Goal: Answer question/provide support: Answer question/provide support

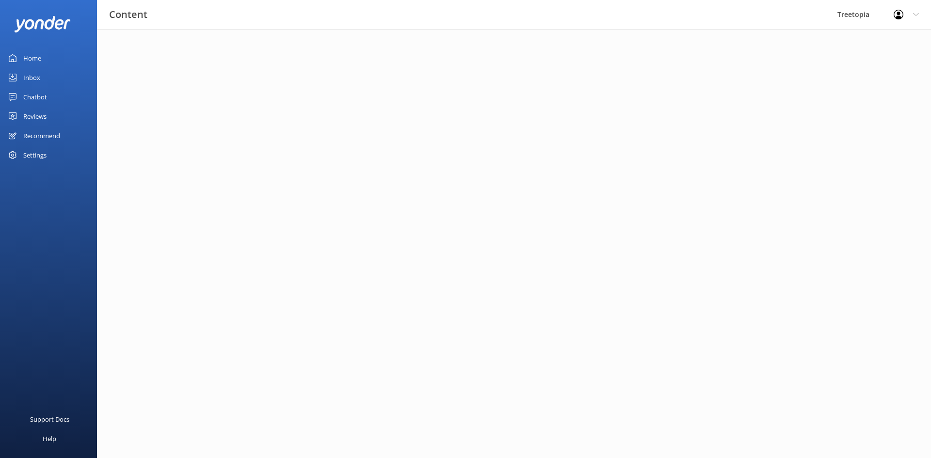
click at [42, 71] on link "Inbox" at bounding box center [48, 77] width 97 height 19
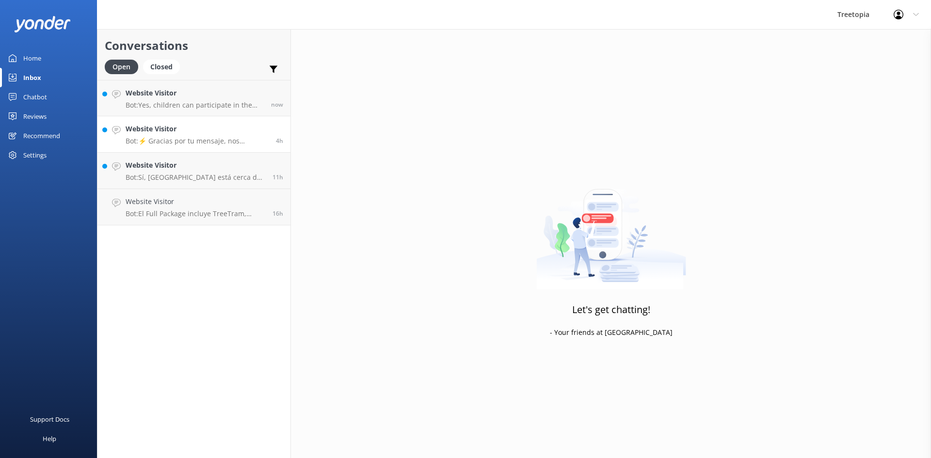
click at [203, 124] on h4 "Website Visitor" at bounding box center [197, 129] width 143 height 11
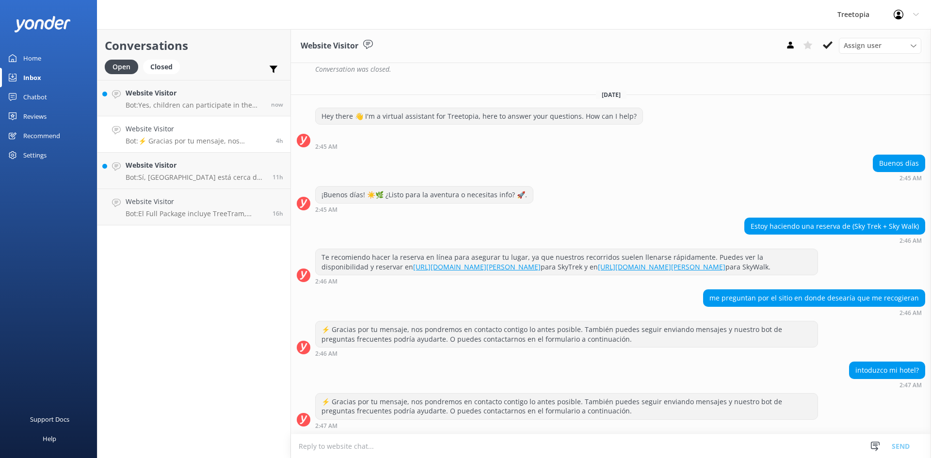
scroll to position [495, 0]
click at [822, 47] on button at bounding box center [827, 45] width 17 height 15
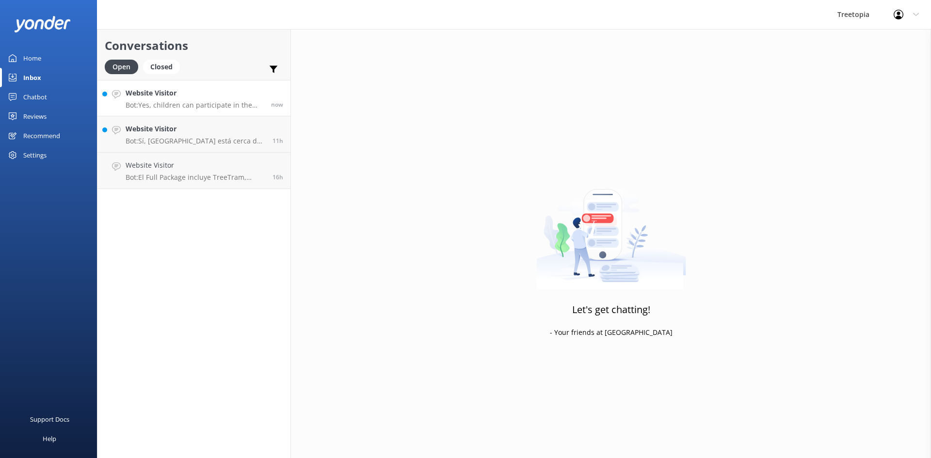
click at [169, 93] on h4 "Website Visitor" at bounding box center [195, 93] width 138 height 11
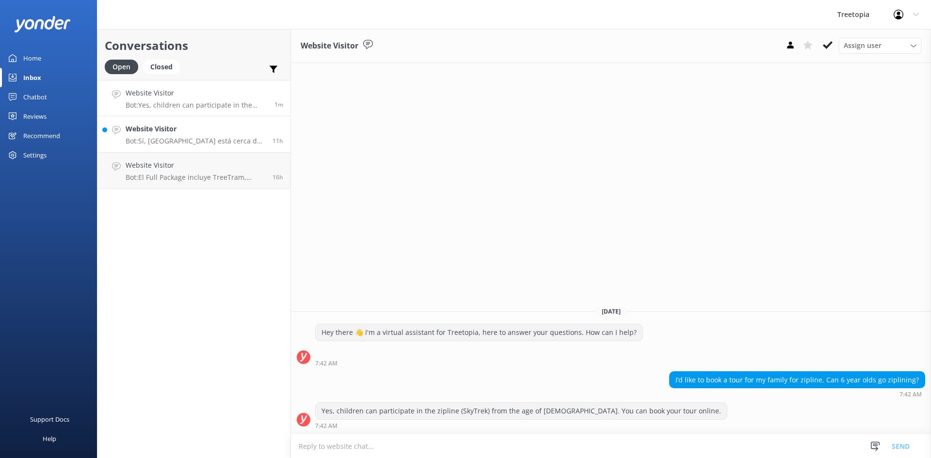
click at [161, 142] on p "Bot: Sí, [GEOGRAPHIC_DATA] está cerca de [GEOGRAPHIC_DATA][PERSON_NAME]. Puedes…" at bounding box center [196, 141] width 140 height 9
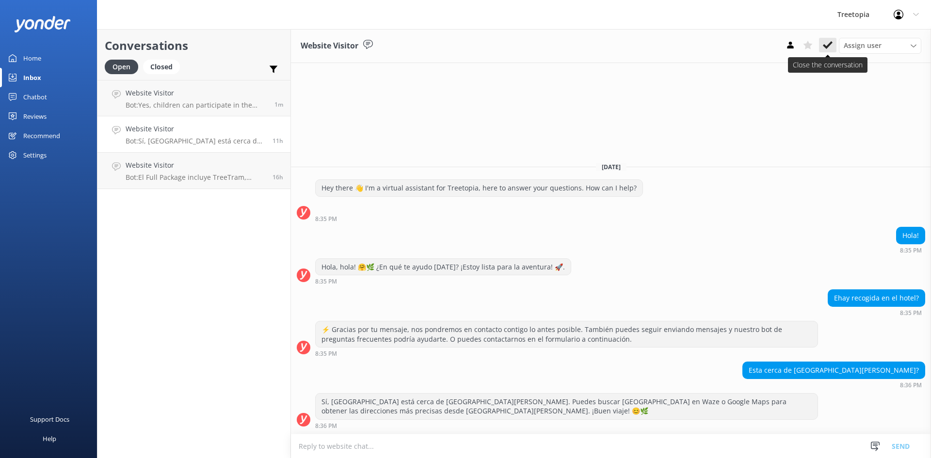
click at [826, 44] on icon at bounding box center [828, 45] width 10 height 10
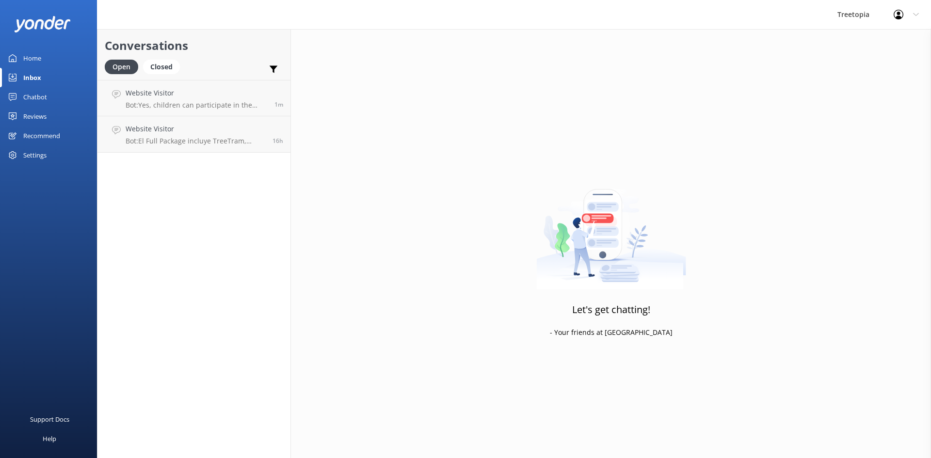
drag, startPoint x: 222, startPoint y: 161, endPoint x: 227, endPoint y: 139, distance: 22.6
click at [222, 161] on div "Conversations Open Closed Important Assigned to me Unassigned Website Visitor B…" at bounding box center [194, 243] width 194 height 429
drag, startPoint x: 227, startPoint y: 139, endPoint x: 269, endPoint y: 143, distance: 41.4
click at [227, 139] on p "Bot: El Full Package incluye TreeTram, SkyTrek, SkyWalk y Arboreal Challenge Co…" at bounding box center [196, 141] width 140 height 9
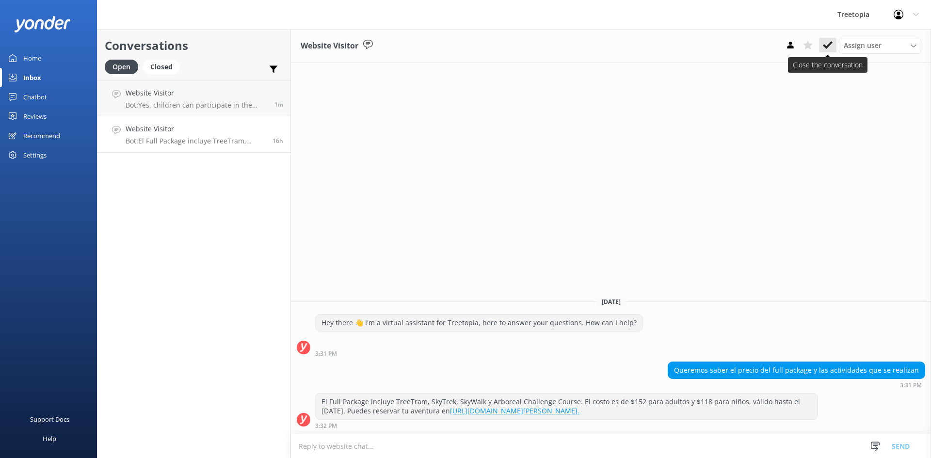
click at [825, 47] on use at bounding box center [828, 45] width 10 height 8
